Goal: Transaction & Acquisition: Purchase product/service

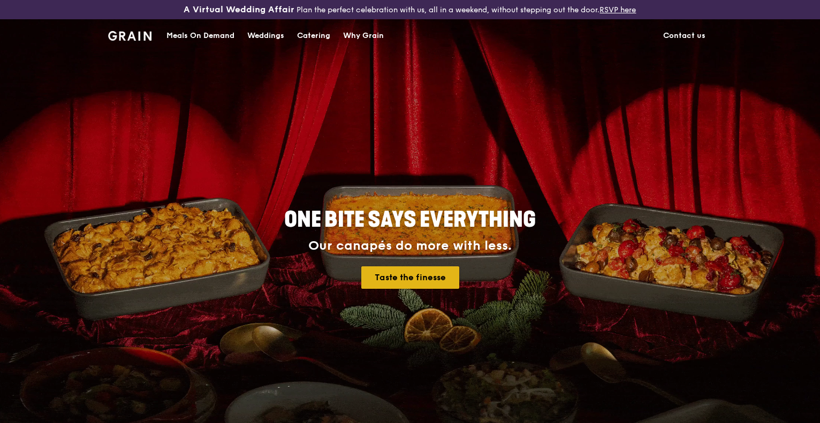
click at [425, 277] on link "Taste the finesse" at bounding box center [410, 278] width 98 height 22
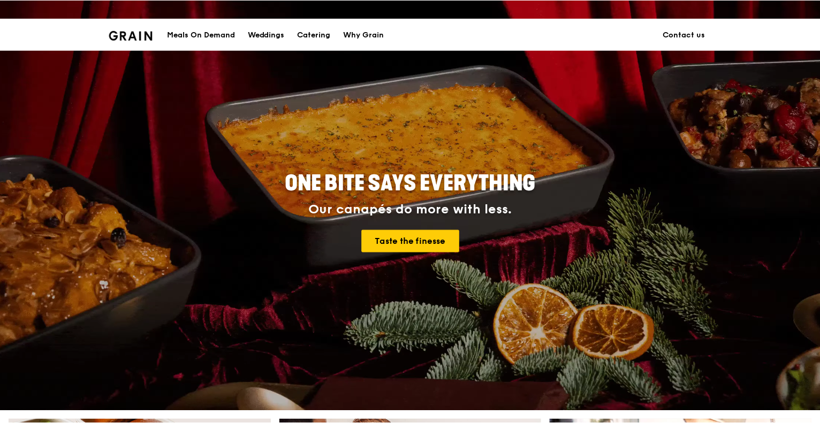
scroll to position [54, 0]
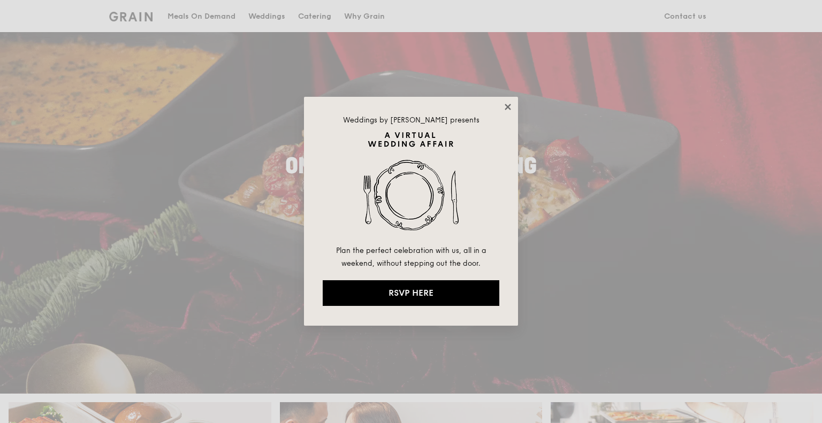
click at [506, 107] on icon at bounding box center [508, 107] width 10 height 10
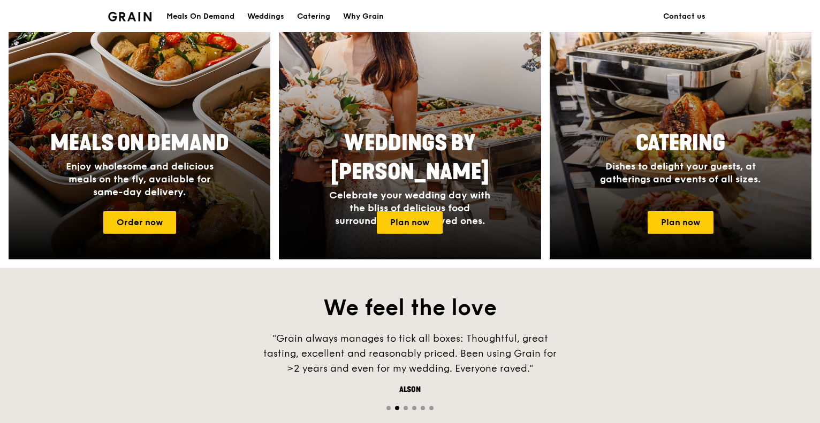
scroll to position [482, 0]
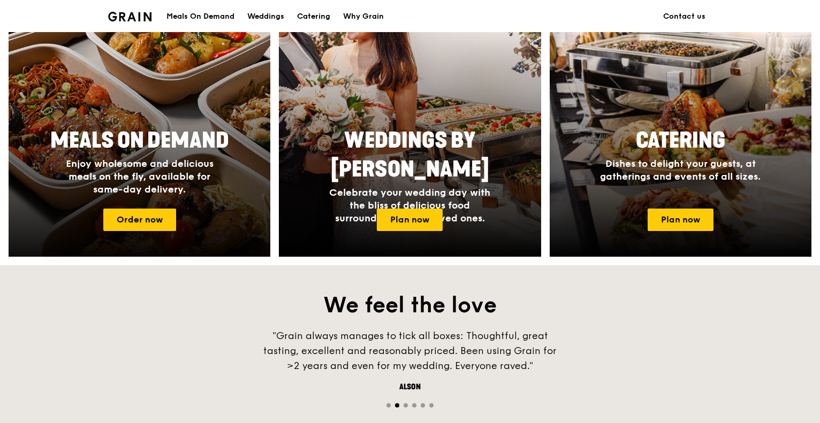
click at [183, 218] on div at bounding box center [140, 115] width 288 height 311
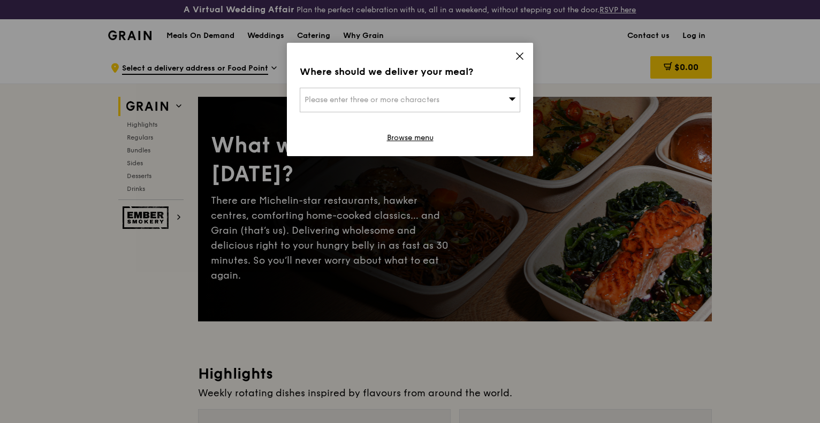
click at [480, 102] on div "Please enter three or more characters" at bounding box center [410, 100] width 221 height 25
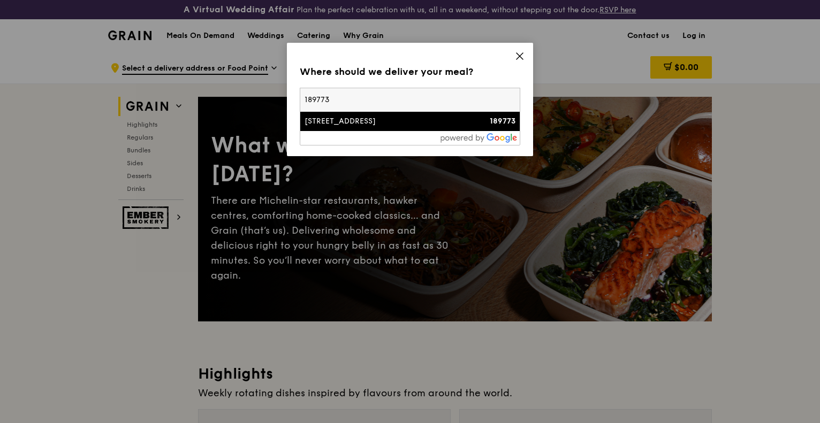
type input "189773"
click at [388, 119] on div "[STREET_ADDRESS]" at bounding box center [384, 121] width 158 height 11
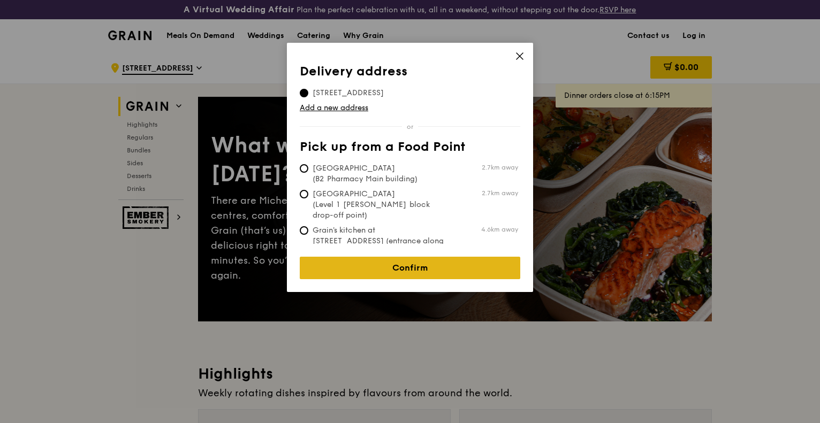
click at [407, 257] on link "Confirm" at bounding box center [410, 268] width 221 height 22
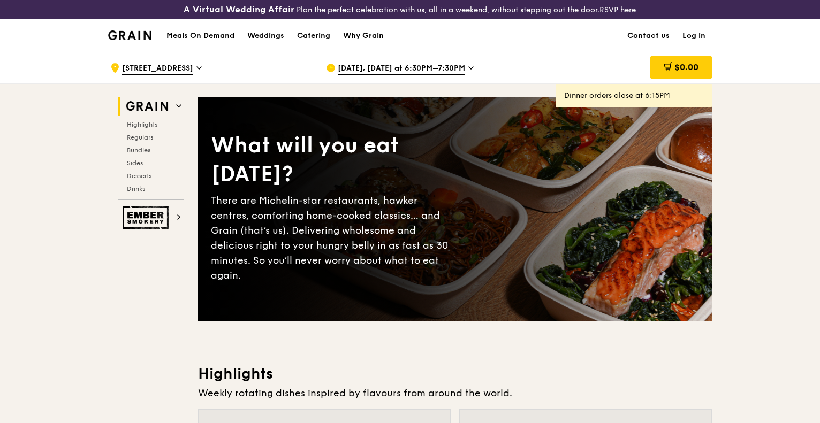
click at [404, 69] on span "[DATE], [DATE] at 6:30PM–7:30PM" at bounding box center [401, 69] width 127 height 12
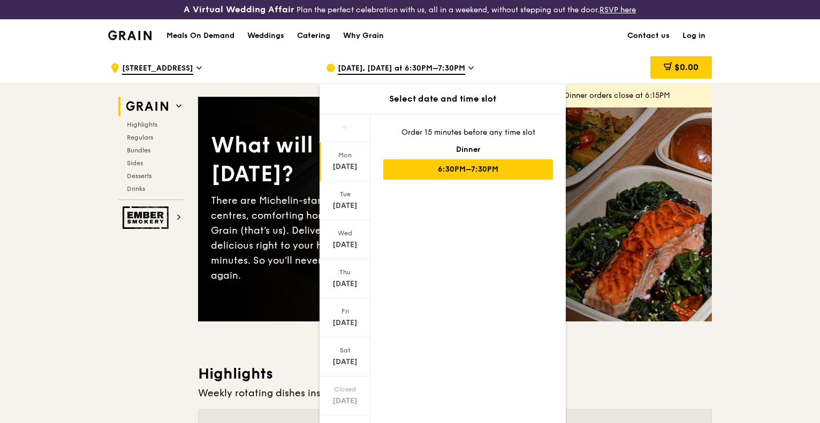
click at [353, 168] on div "[DATE]" at bounding box center [345, 167] width 48 height 11
click at [351, 195] on div "Tue" at bounding box center [345, 194] width 48 height 9
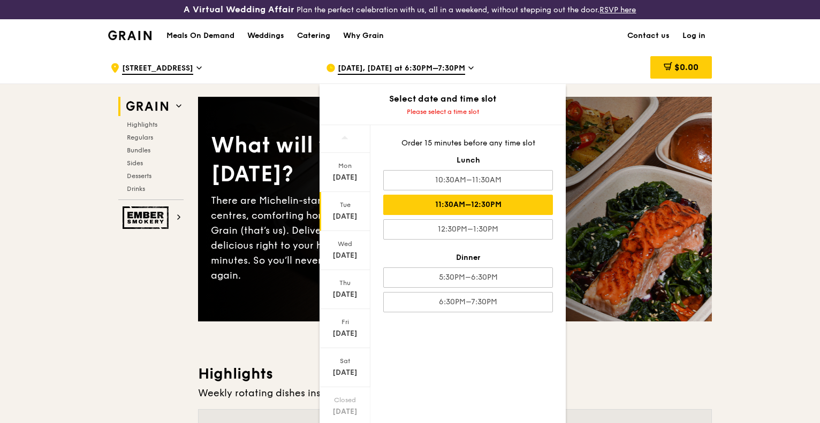
click at [473, 199] on div "11:30AM–12:30PM" at bounding box center [468, 205] width 170 height 20
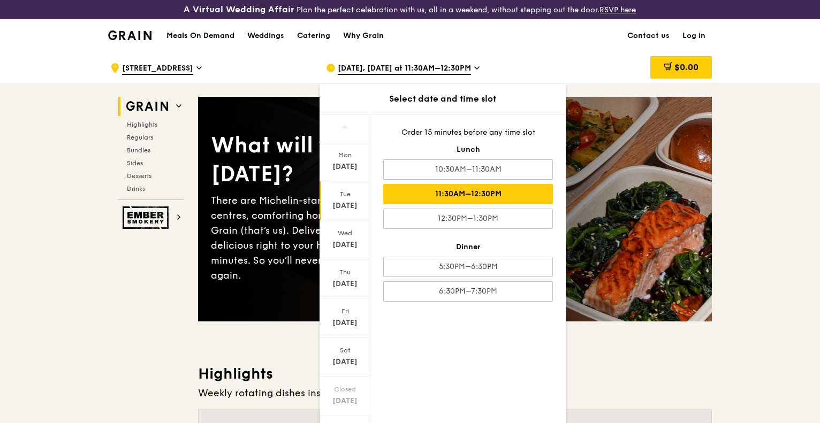
click at [590, 62] on div "$0.00" at bounding box center [626, 68] width 172 height 32
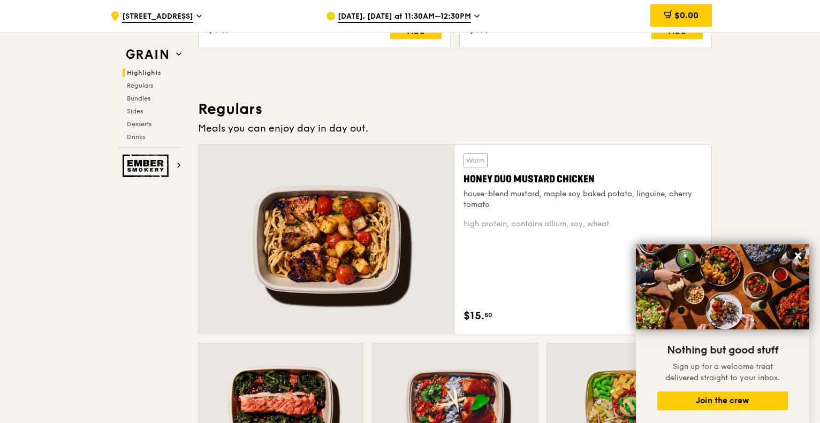
scroll to position [749, 0]
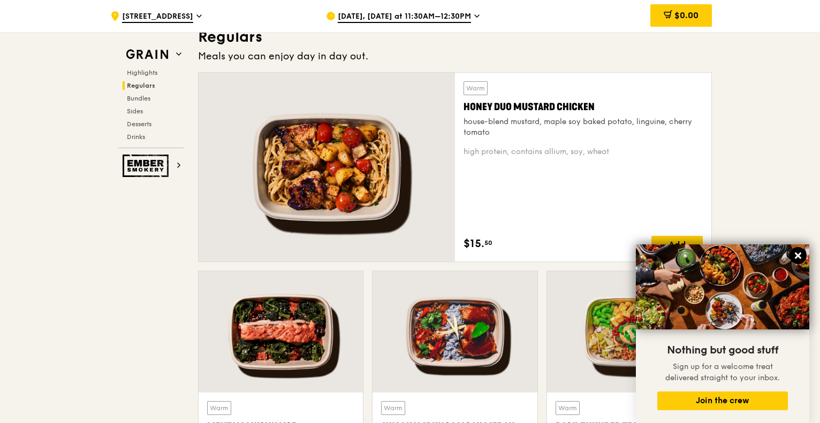
click at [798, 254] on icon at bounding box center [798, 256] width 10 height 10
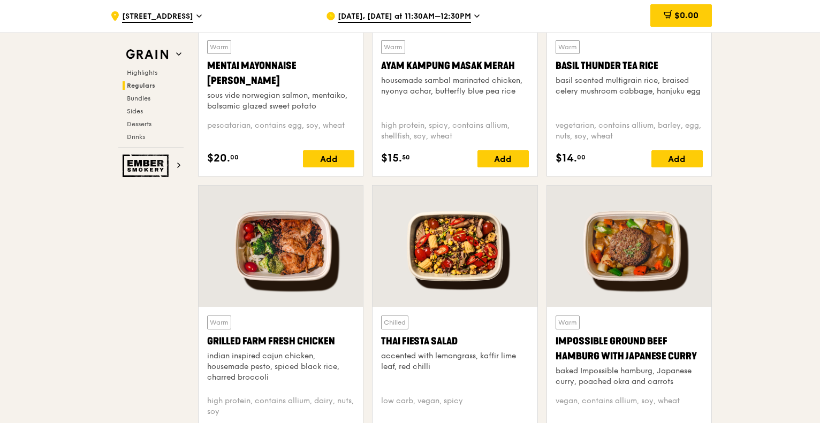
scroll to position [1232, 0]
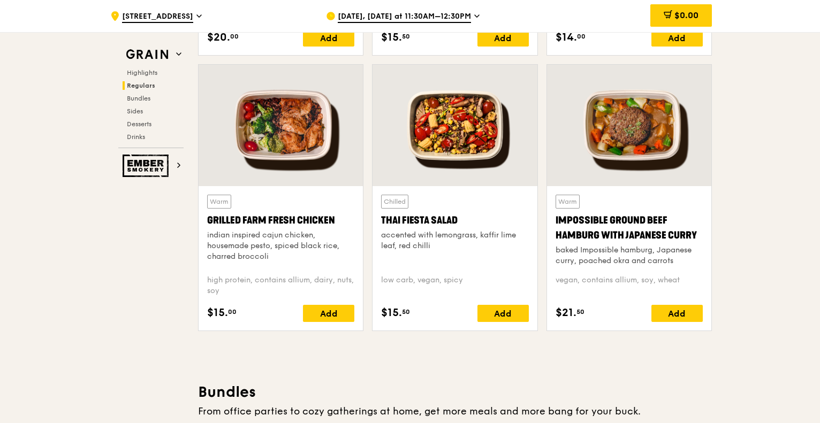
drag, startPoint x: 78, startPoint y: 269, endPoint x: 109, endPoint y: 265, distance: 31.8
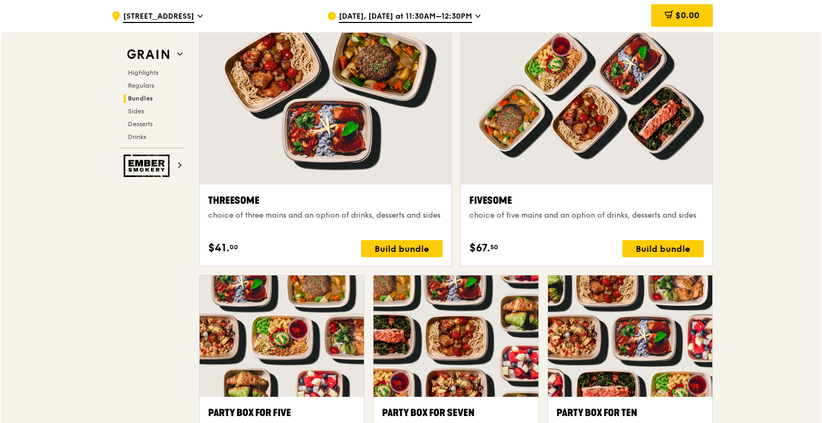
scroll to position [1927, 0]
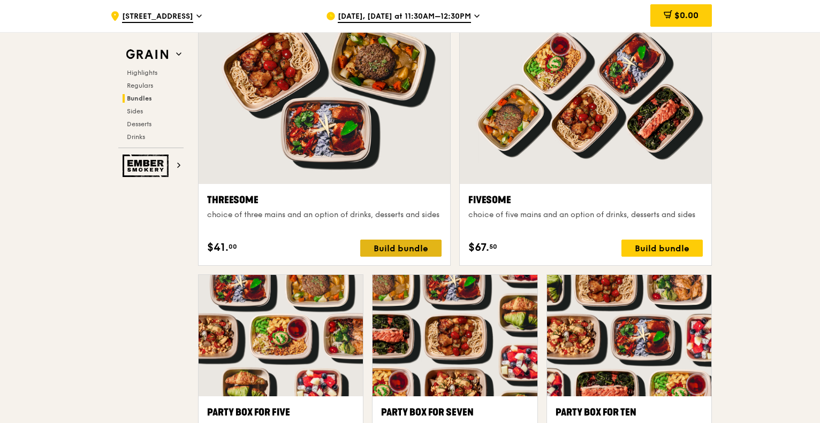
click at [375, 243] on div "Build bundle" at bounding box center [400, 248] width 81 height 17
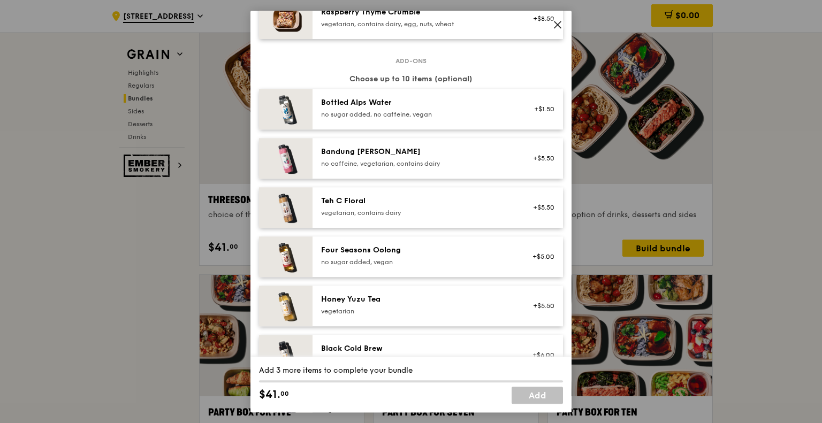
scroll to position [1070, 0]
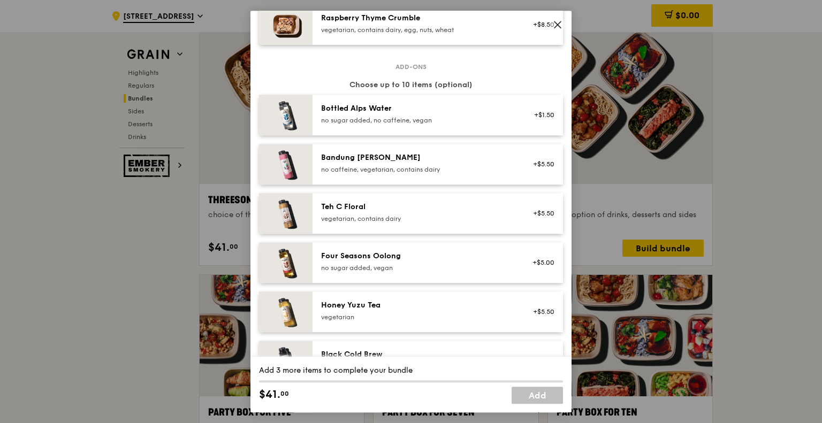
click at [557, 30] on span at bounding box center [558, 26] width 10 height 12
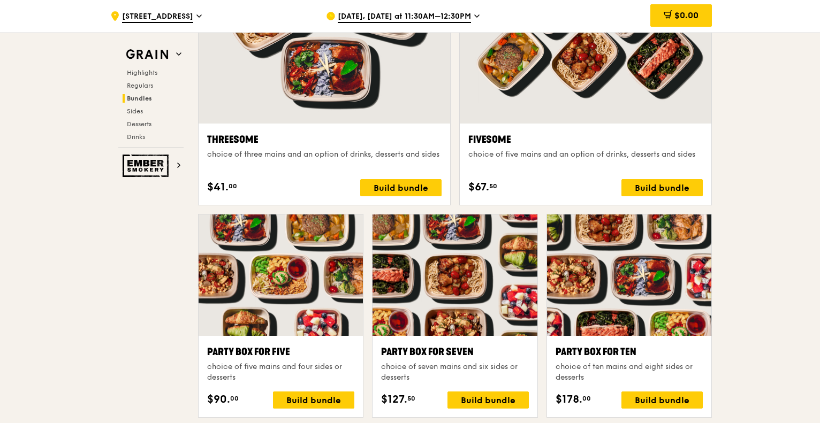
scroll to position [2034, 0]
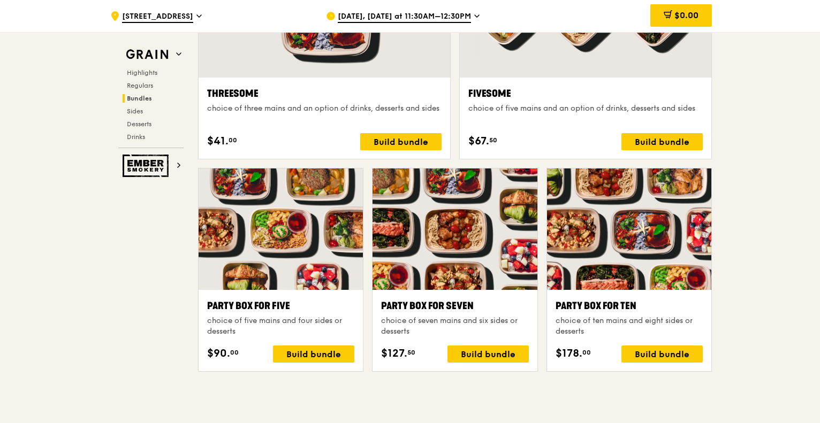
click at [71, 240] on div ".cls-1 { fill: none; stroke: #fff; stroke-linecap: round; stroke-linejoin: roun…" at bounding box center [410, 283] width 820 height 4530
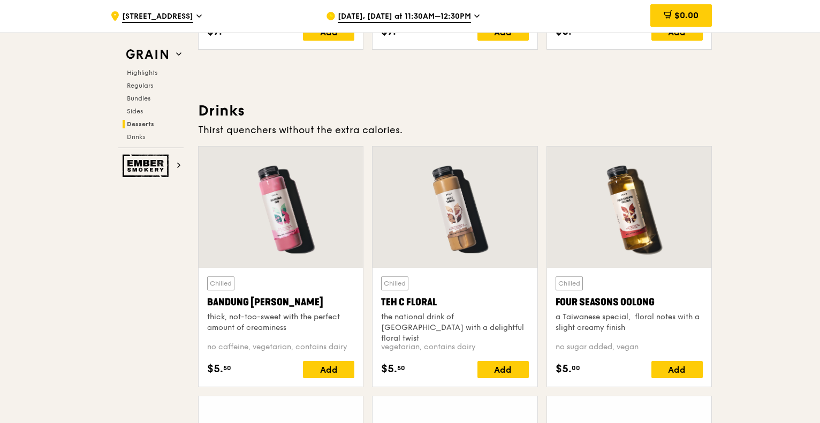
scroll to position [3908, 0]
